Goal: Find specific page/section: Find specific page/section

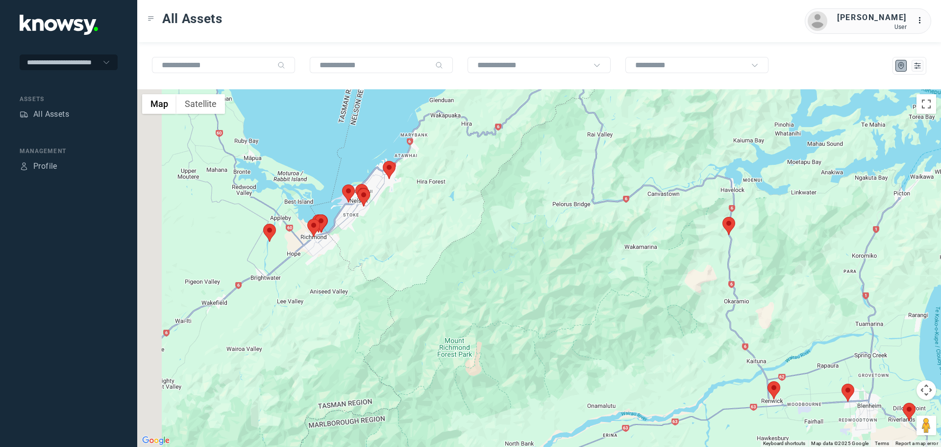
drag, startPoint x: 453, startPoint y: 264, endPoint x: 519, endPoint y: 302, distance: 76.2
click at [519, 302] on div at bounding box center [539, 267] width 804 height 357
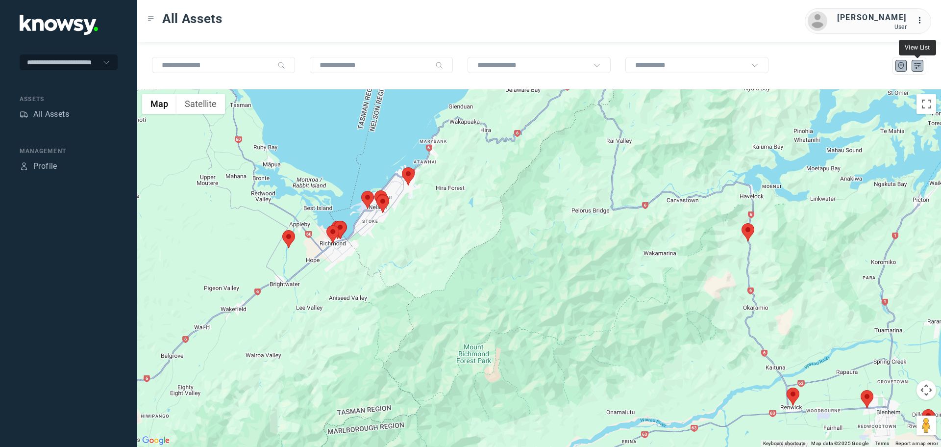
click at [916, 69] on icon "List" at bounding box center [918, 65] width 6 height 5
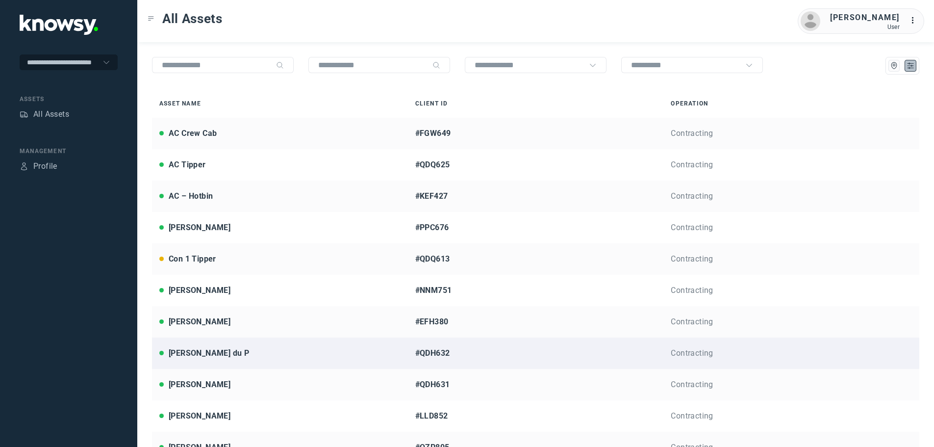
click at [202, 354] on div "[PERSON_NAME] du P" at bounding box center [209, 353] width 80 height 12
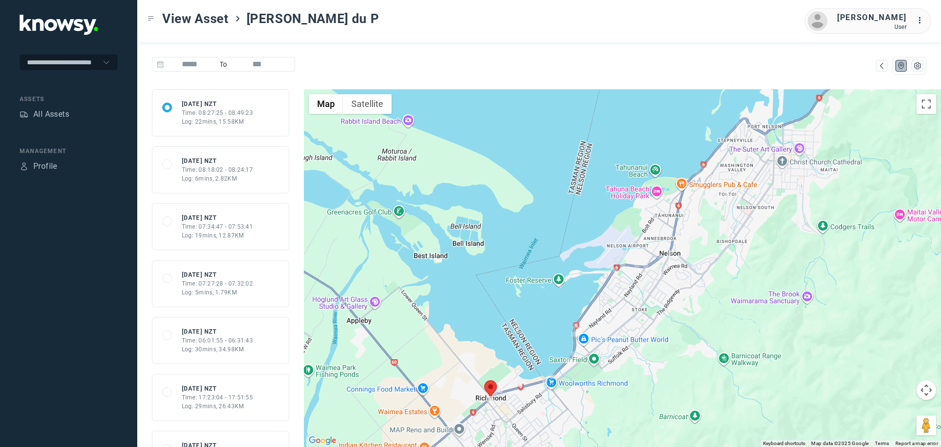
drag, startPoint x: 542, startPoint y: 412, endPoint x: 536, endPoint y: 319, distance: 92.9
click at [536, 319] on div at bounding box center [622, 267] width 637 height 357
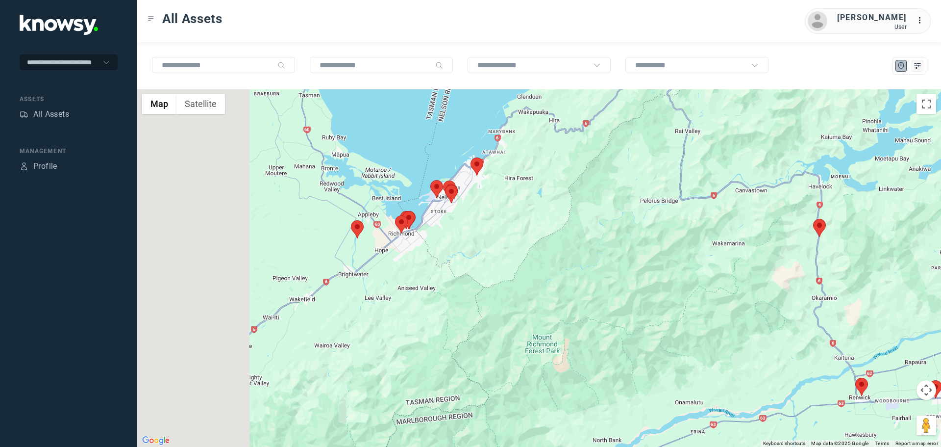
drag, startPoint x: 426, startPoint y: 282, endPoint x: 588, endPoint y: 318, distance: 165.6
click at [587, 318] on div at bounding box center [539, 267] width 804 height 357
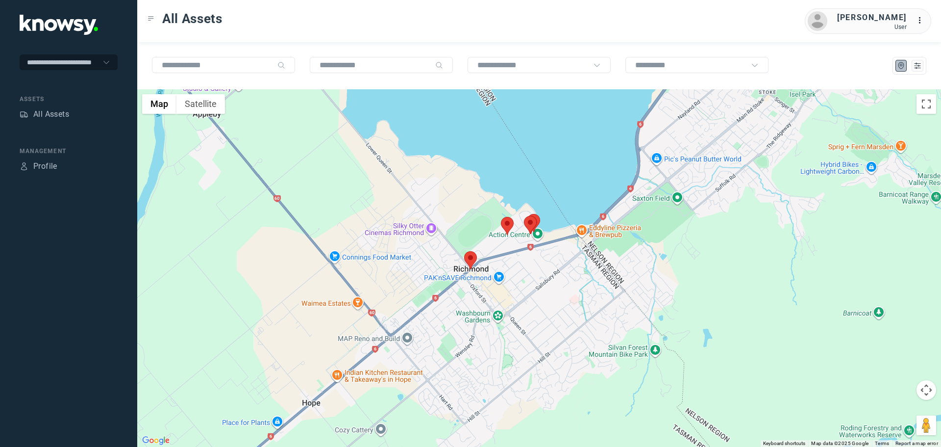
drag, startPoint x: 400, startPoint y: 179, endPoint x: 513, endPoint y: 348, distance: 203.6
click at [513, 348] on div at bounding box center [539, 267] width 804 height 357
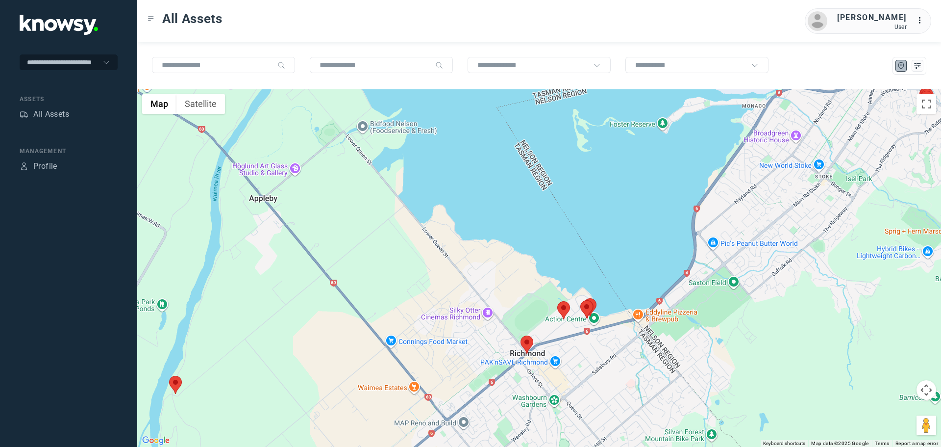
click at [521, 335] on area at bounding box center [521, 335] width 0 height 0
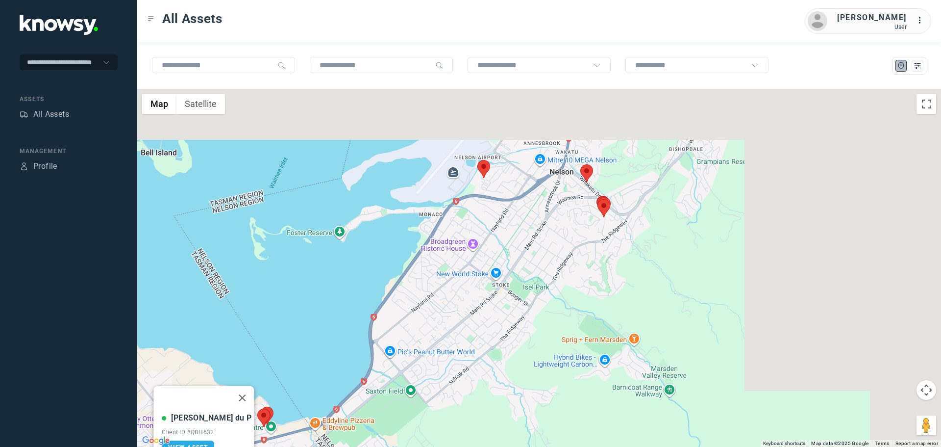
drag, startPoint x: 850, startPoint y: 205, endPoint x: 475, endPoint y: 325, distance: 394.2
click at [483, 323] on div "Jarrod du P Client ID #QDH632 View Asset" at bounding box center [539, 267] width 804 height 357
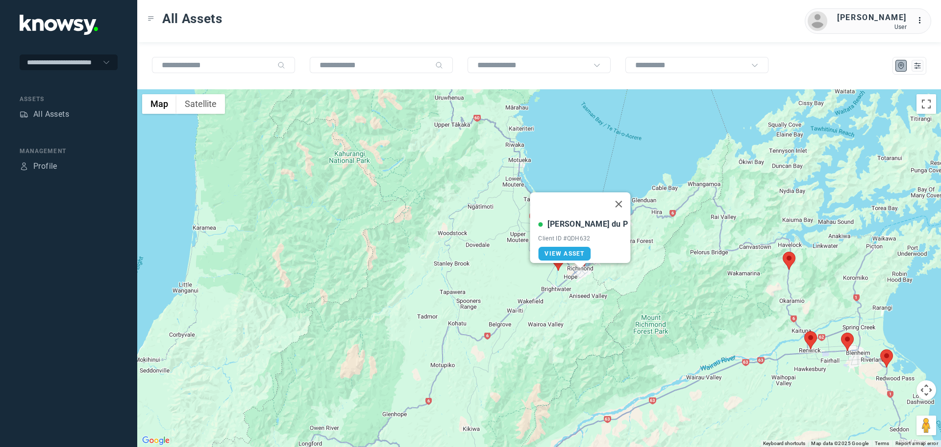
drag, startPoint x: 739, startPoint y: 298, endPoint x: 558, endPoint y: 252, distance: 186.2
click at [566, 260] on div "Jarrod du P Client ID #QDH632 View Asset" at bounding box center [539, 267] width 804 height 357
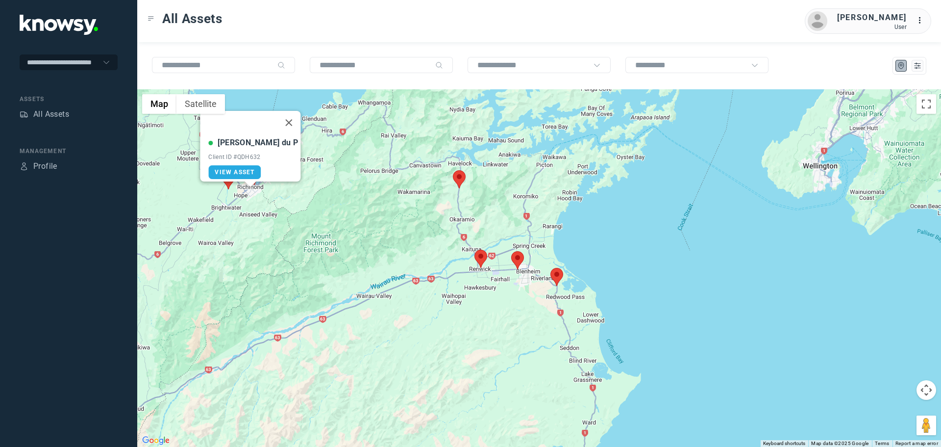
drag, startPoint x: 519, startPoint y: 303, endPoint x: 608, endPoint y: 311, distance: 89.1
click at [608, 311] on div "Jarrod du P Client ID #QDH632 View Asset" at bounding box center [539, 267] width 804 height 357
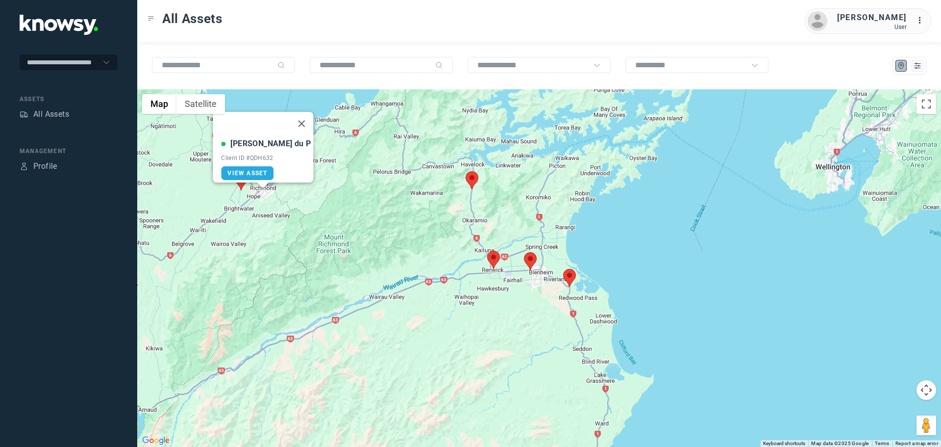
click at [563, 269] on area at bounding box center [563, 269] width 0 height 0
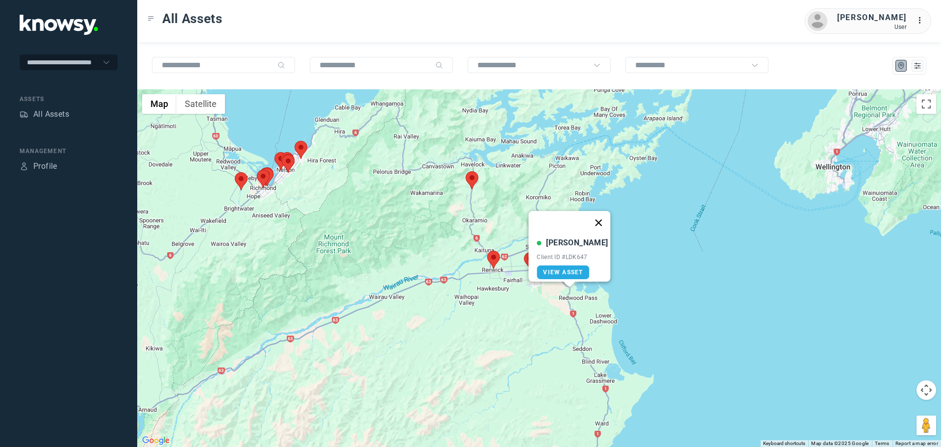
click at [595, 214] on button "Close" at bounding box center [599, 223] width 24 height 24
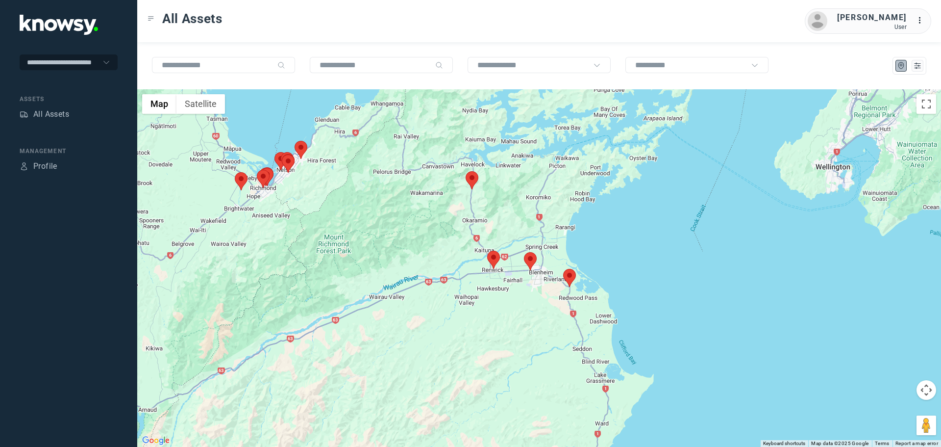
click at [524, 252] on area at bounding box center [524, 252] width 0 height 0
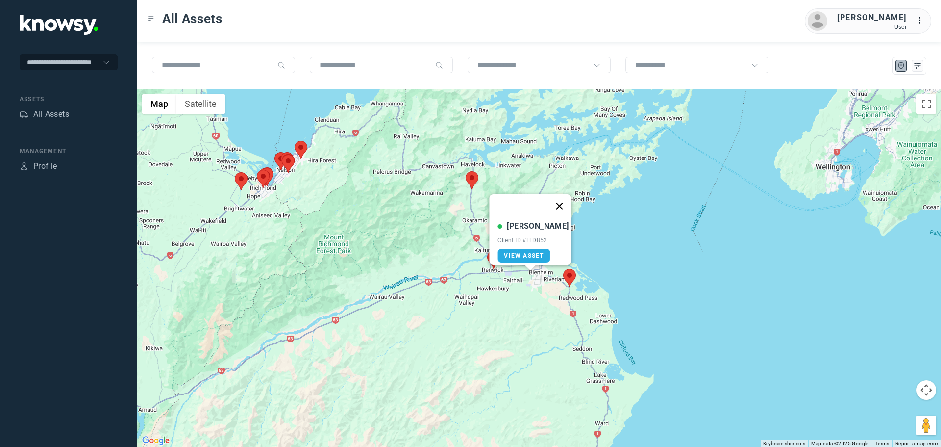
click at [558, 203] on button "Close" at bounding box center [560, 206] width 24 height 24
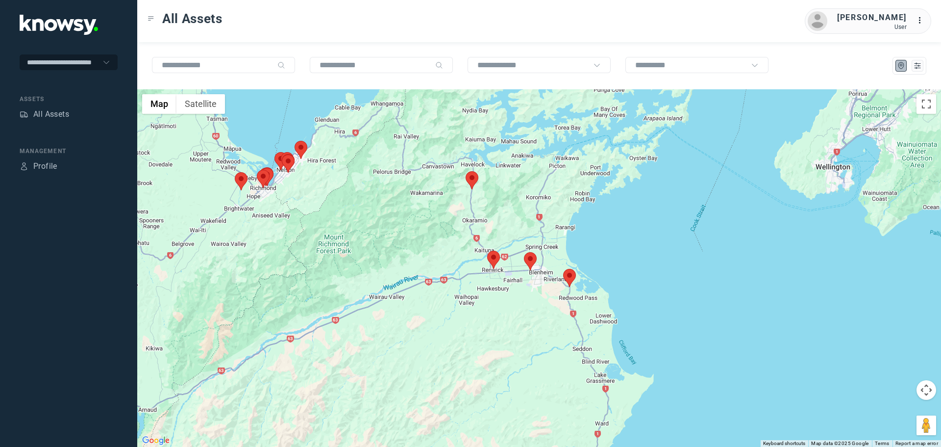
click at [487, 251] on area at bounding box center [487, 251] width 0 height 0
click at [524, 198] on button "Close" at bounding box center [518, 205] width 24 height 24
click at [466, 171] on area at bounding box center [466, 171] width 0 height 0
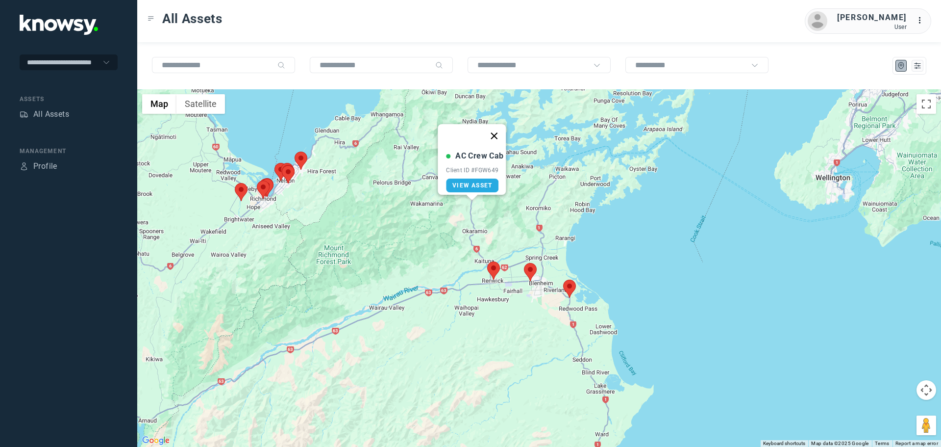
click at [503, 128] on button "Close" at bounding box center [495, 136] width 24 height 24
click at [563, 279] on area at bounding box center [563, 279] width 0 height 0
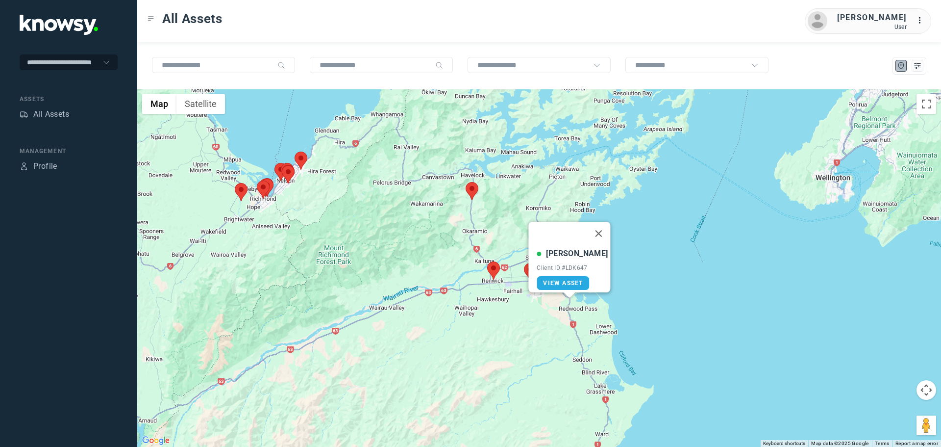
click at [593, 228] on button "Close" at bounding box center [599, 234] width 24 height 24
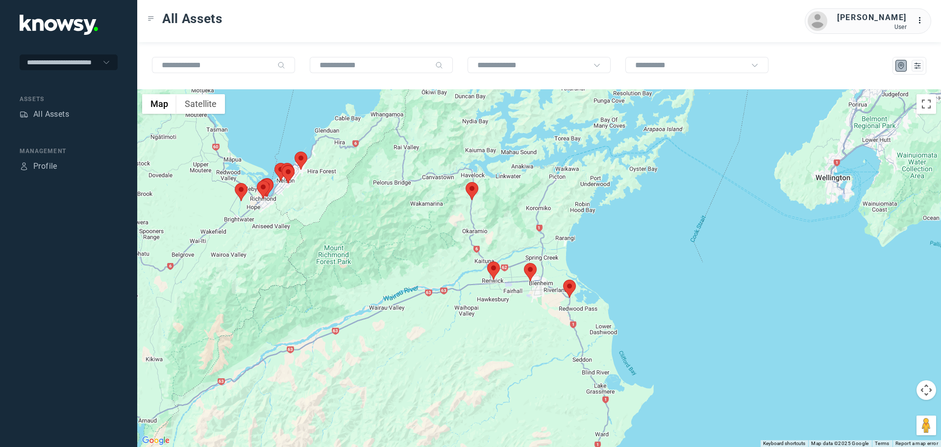
drag, startPoint x: 493, startPoint y: 318, endPoint x: 526, endPoint y: 325, distance: 34.1
click at [526, 325] on div "To navigate, press the arrow keys." at bounding box center [539, 267] width 804 height 357
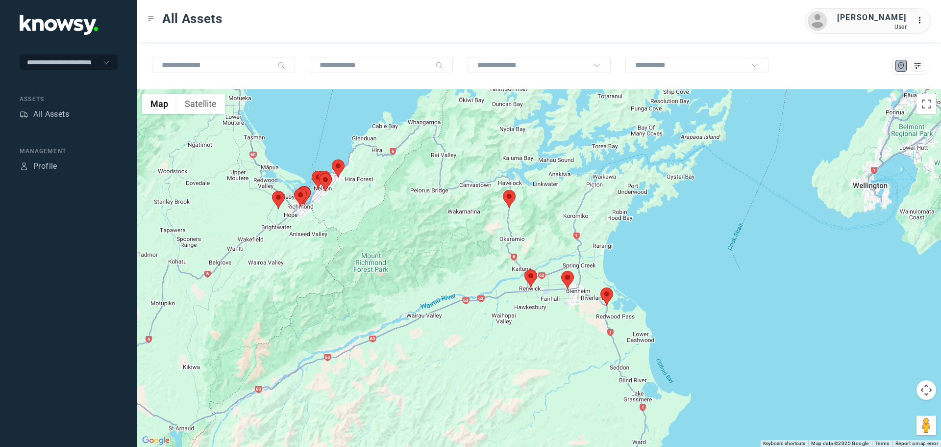
click at [503, 190] on area at bounding box center [503, 190] width 0 height 0
click at [537, 137] on button "Close" at bounding box center [532, 144] width 24 height 24
click at [525, 269] on area at bounding box center [525, 269] width 0 height 0
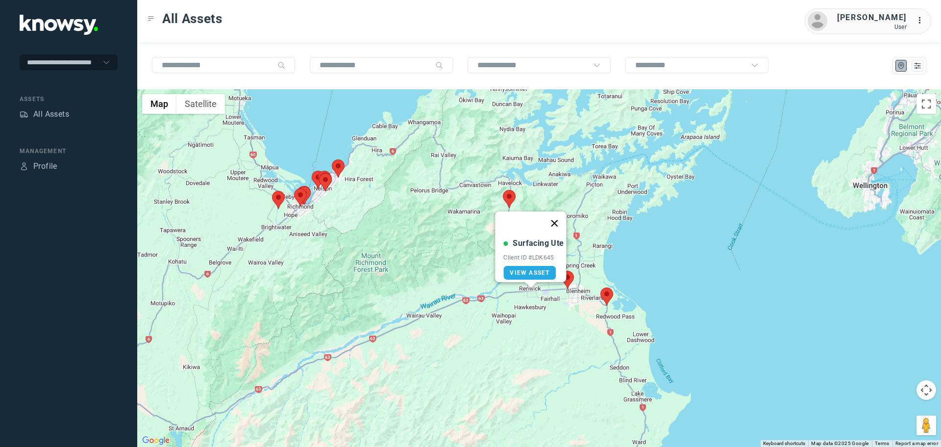
click at [557, 214] on button "Close" at bounding box center [555, 223] width 24 height 24
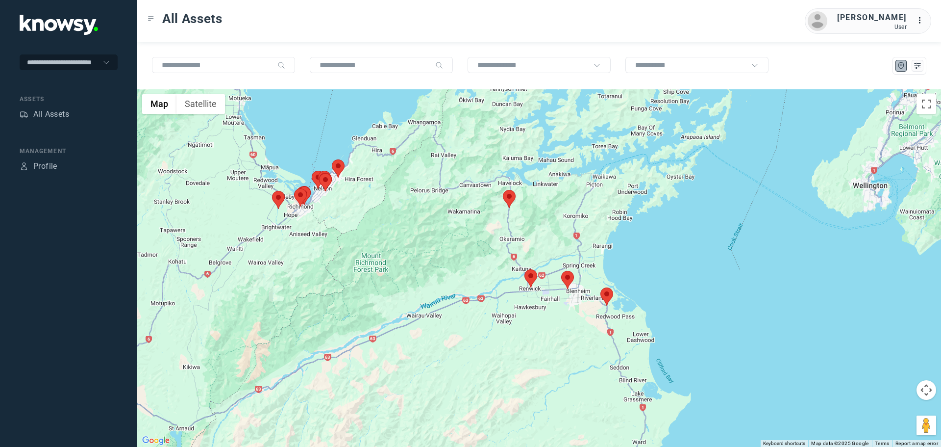
click at [561, 271] on area at bounding box center [561, 271] width 0 height 0
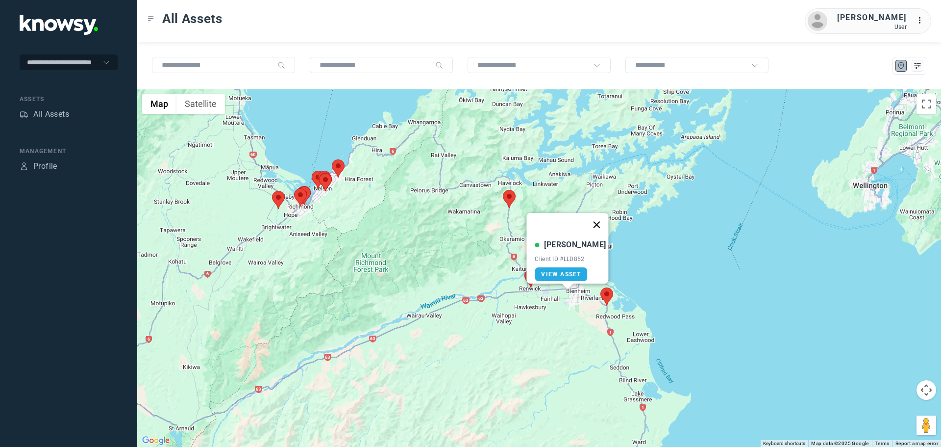
click at [591, 220] on button "Close" at bounding box center [597, 225] width 24 height 24
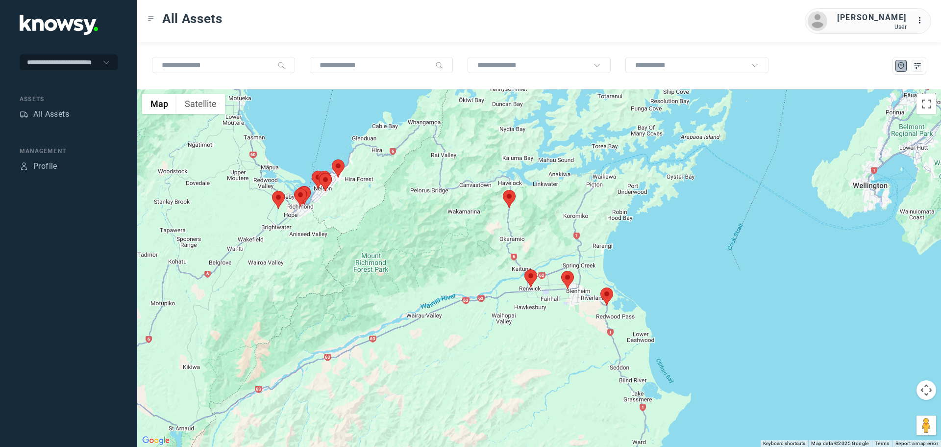
click at [503, 190] on area at bounding box center [503, 190] width 0 height 0
click at [536, 136] on button "Close" at bounding box center [532, 144] width 24 height 24
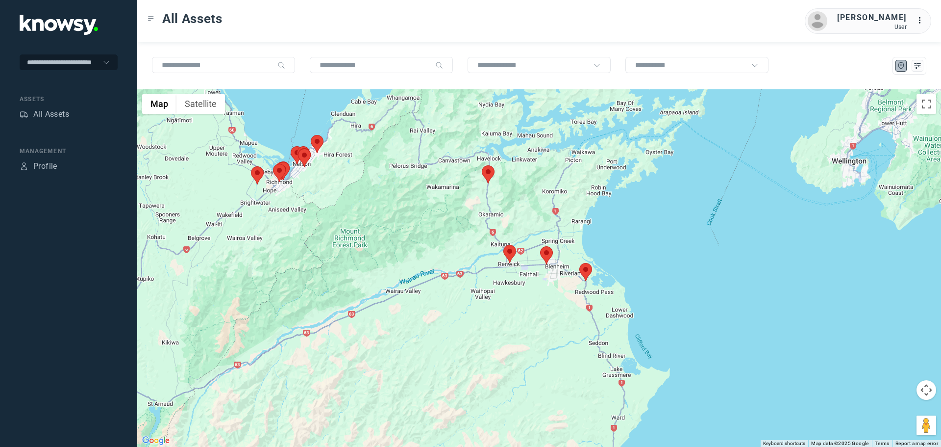
drag, startPoint x: 583, startPoint y: 331, endPoint x: 562, endPoint y: 306, distance: 33.4
click at [562, 306] on div at bounding box center [539, 267] width 804 height 357
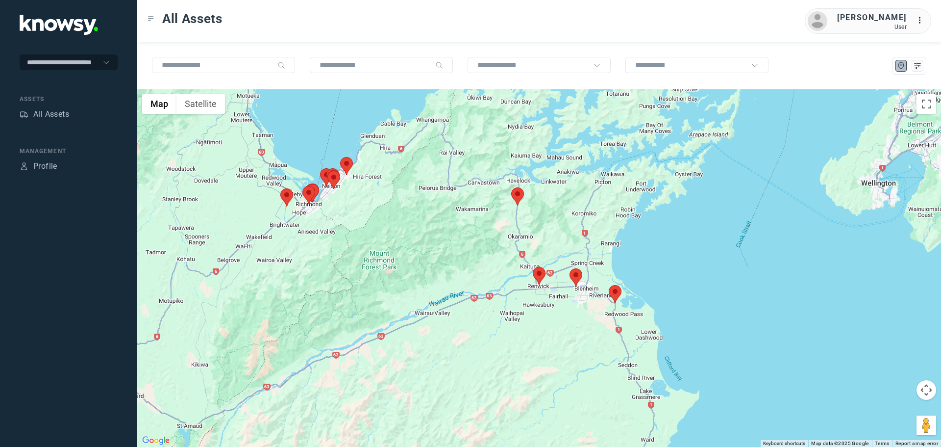
drag, startPoint x: 395, startPoint y: 234, endPoint x: 478, endPoint y: 288, distance: 99.3
click at [478, 288] on div at bounding box center [539, 267] width 804 height 357
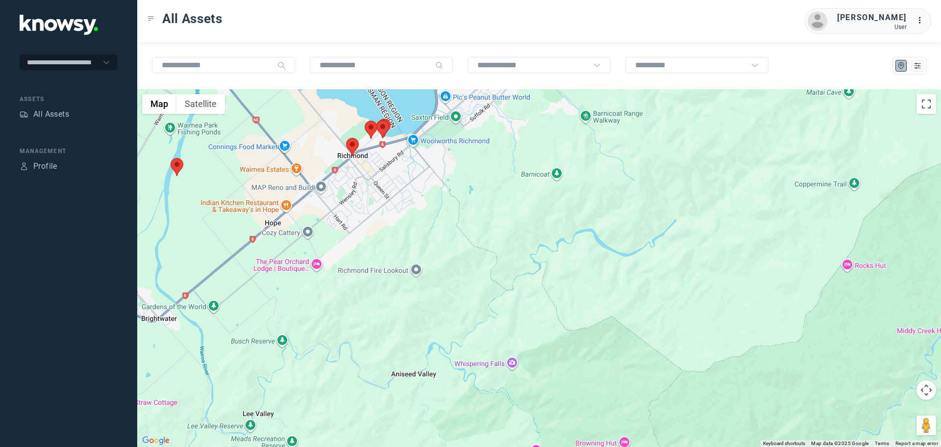
drag, startPoint x: 358, startPoint y: 182, endPoint x: 430, endPoint y: 358, distance: 189.4
click at [427, 353] on div at bounding box center [539, 267] width 804 height 357
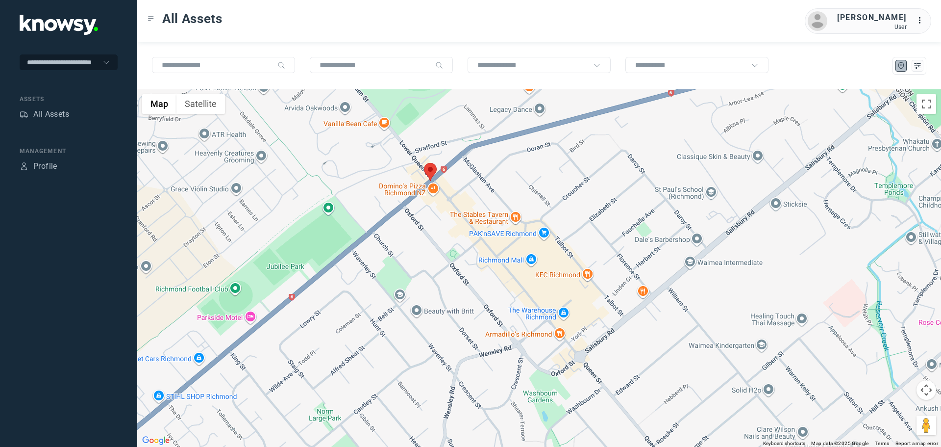
click at [424, 163] on area at bounding box center [424, 163] width 0 height 0
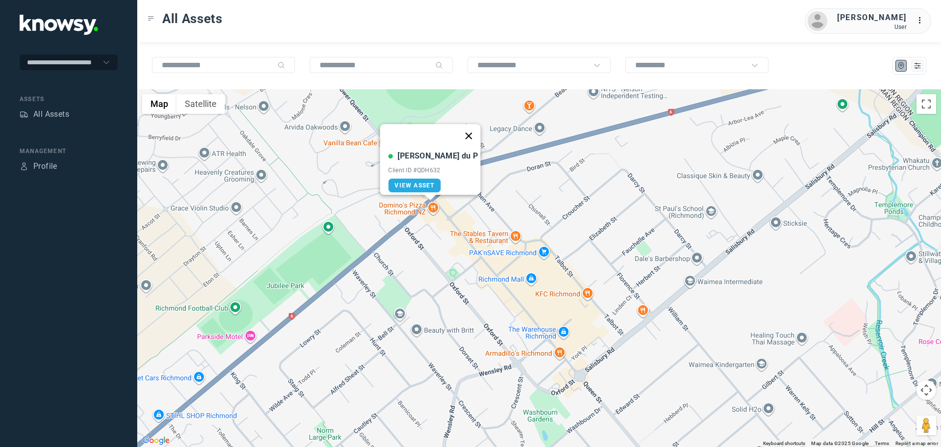
click at [457, 130] on button "Close" at bounding box center [469, 136] width 24 height 24
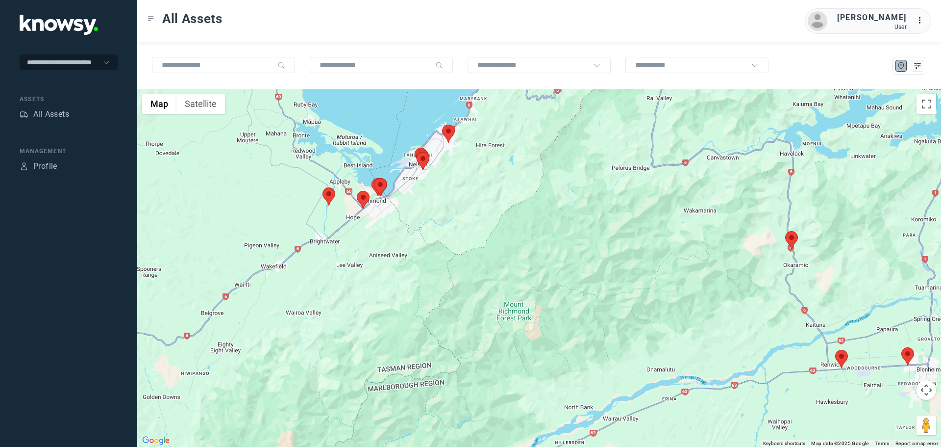
drag, startPoint x: 298, startPoint y: 200, endPoint x: 417, endPoint y: 220, distance: 120.8
click at [417, 220] on div at bounding box center [539, 267] width 804 height 357
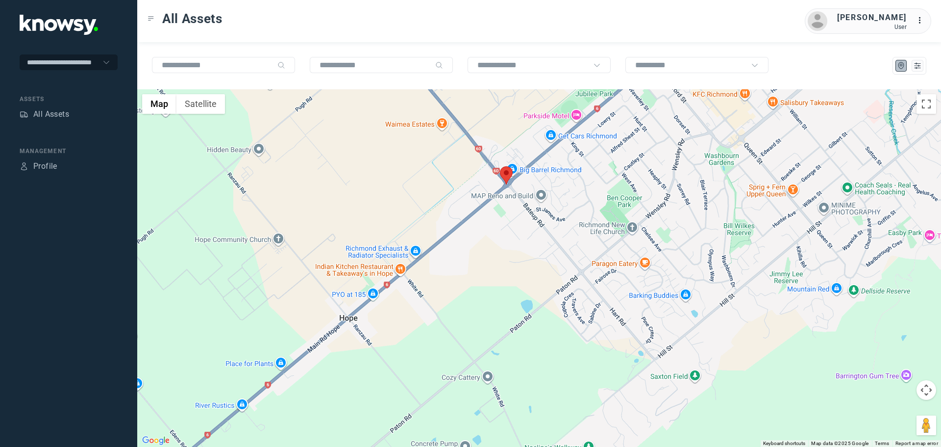
click at [500, 166] on area at bounding box center [500, 166] width 0 height 0
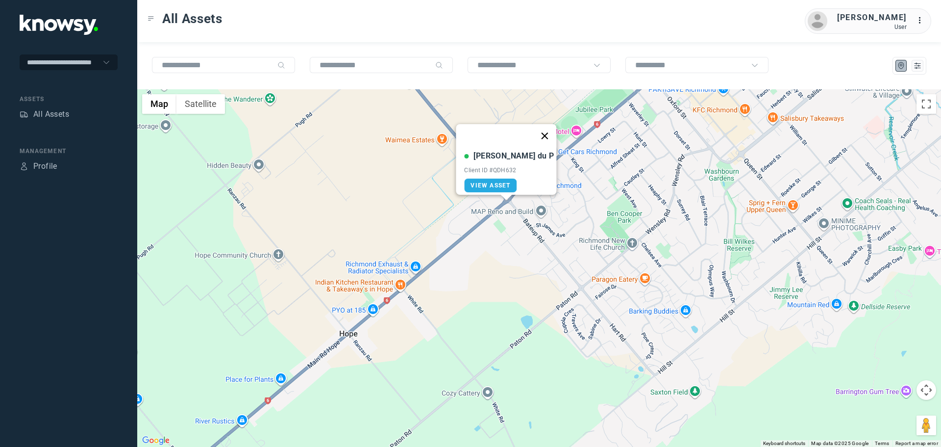
click at [533, 127] on button "Close" at bounding box center [545, 136] width 24 height 24
